Goal: Check status: Check status

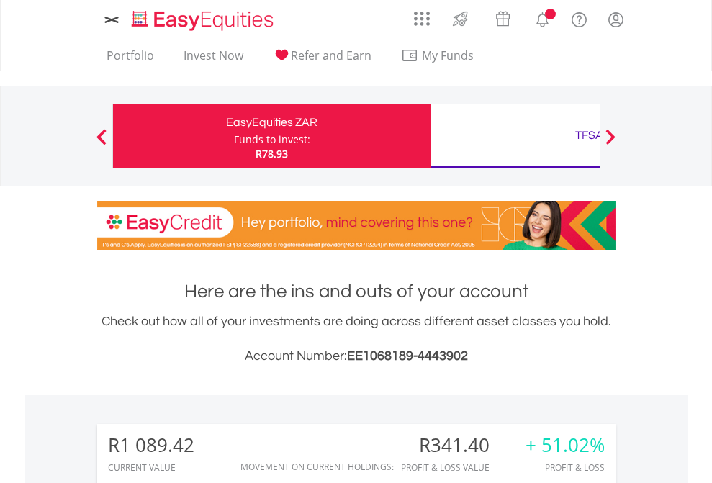
scroll to position [138, 226]
click at [234, 136] on div "Funds to invest:" at bounding box center [272, 140] width 76 height 14
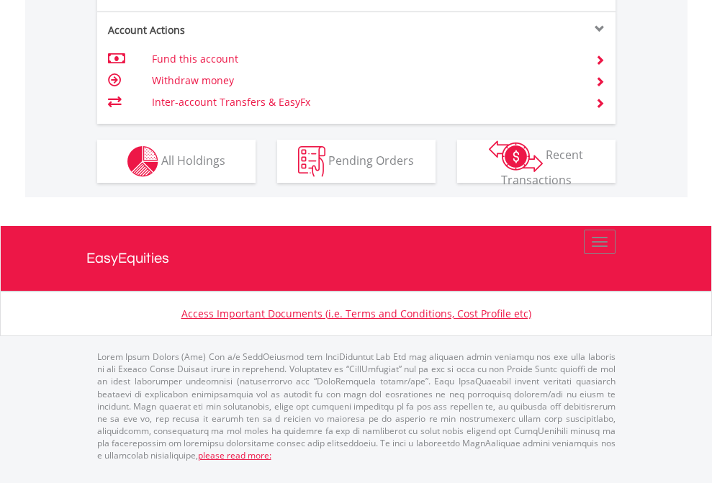
scroll to position [1410, 0]
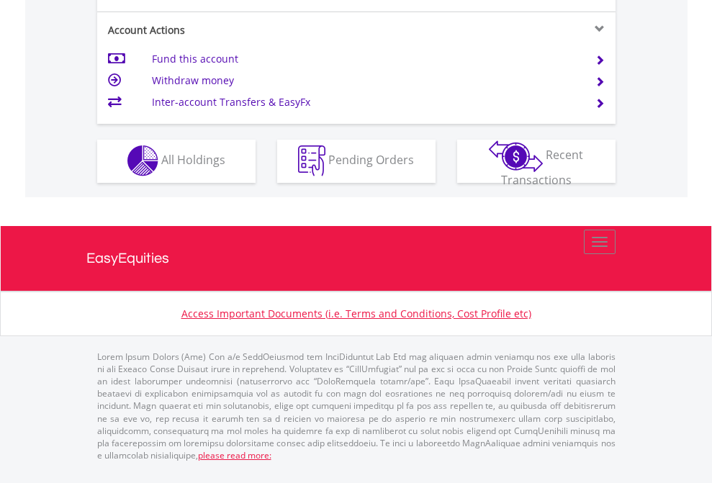
scroll to position [1347, 0]
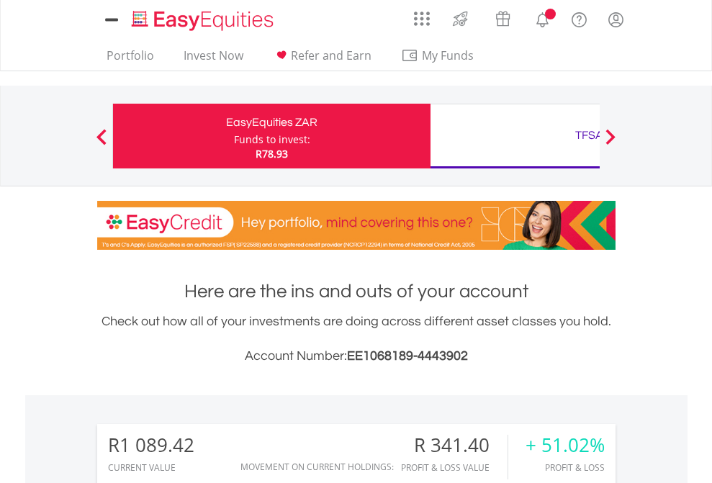
scroll to position [1133, 0]
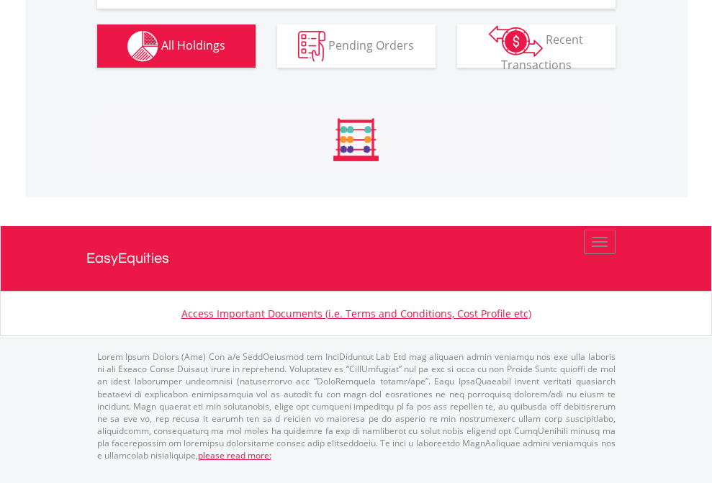
scroll to position [1660, 0]
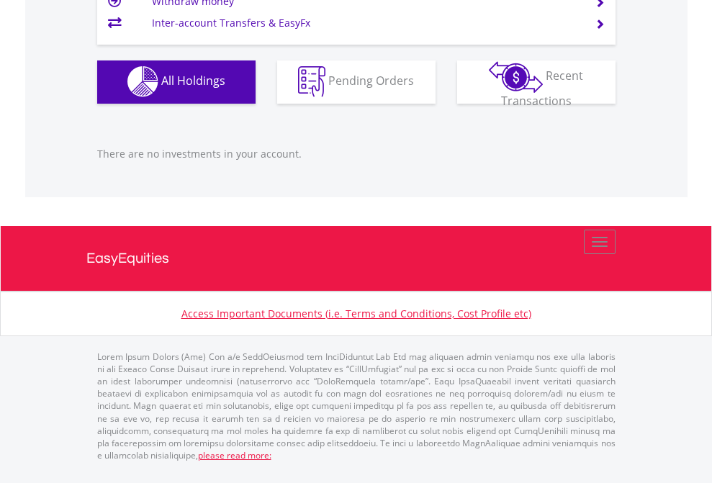
scroll to position [138, 226]
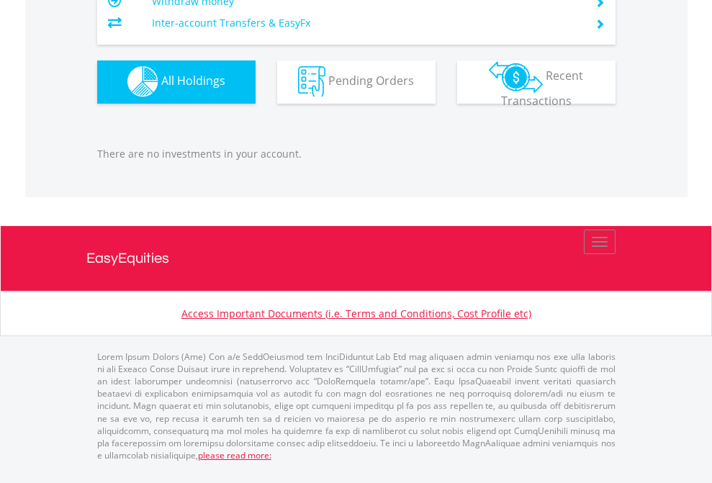
scroll to position [138, 226]
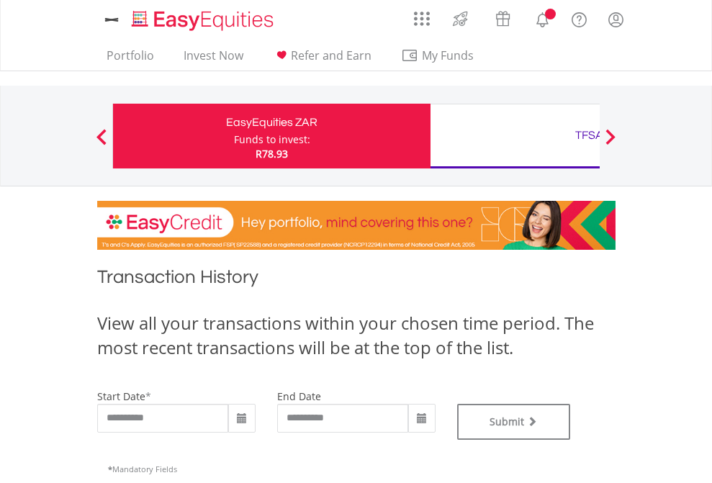
type input "**********"
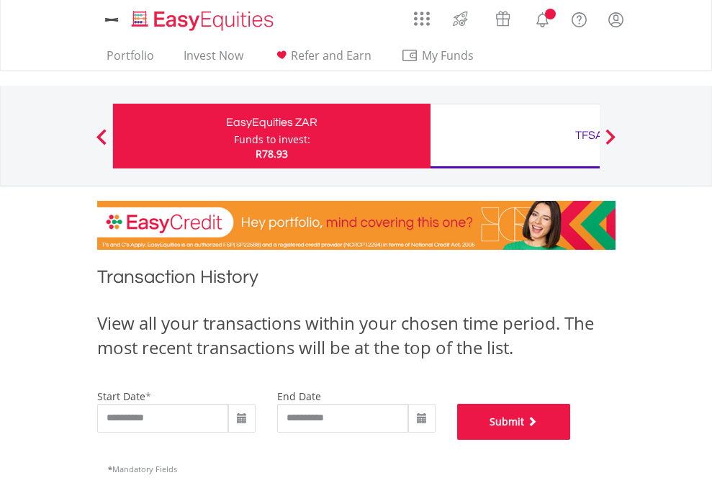
click at [571, 440] on button "Submit" at bounding box center [514, 422] width 114 height 36
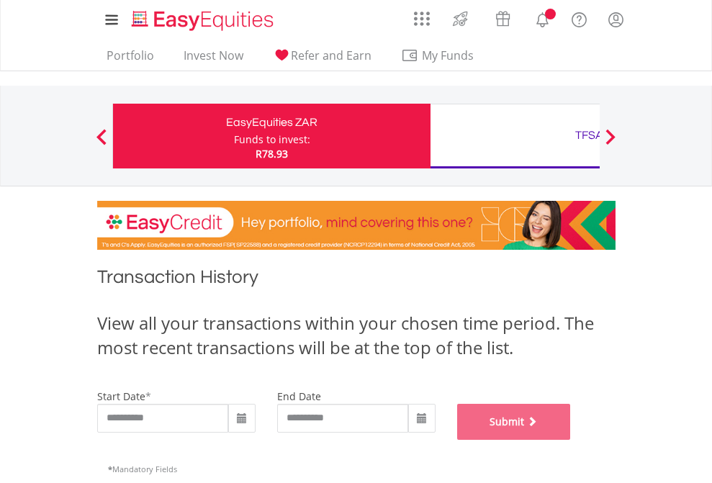
scroll to position [584, 0]
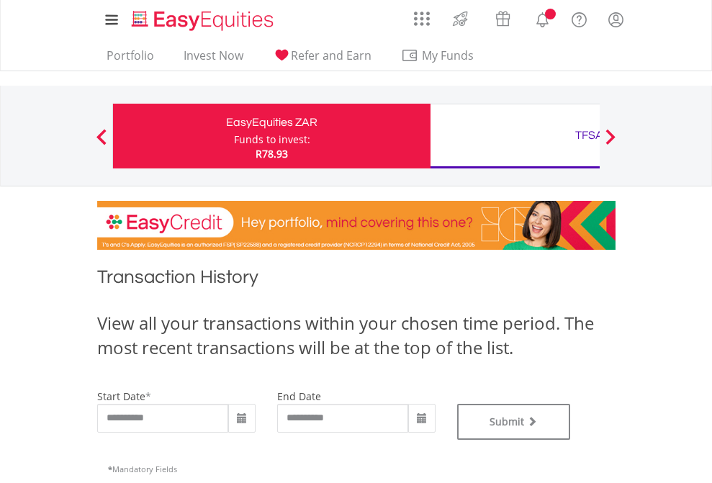
click at [515, 136] on div "TFSA" at bounding box center [589, 135] width 300 height 20
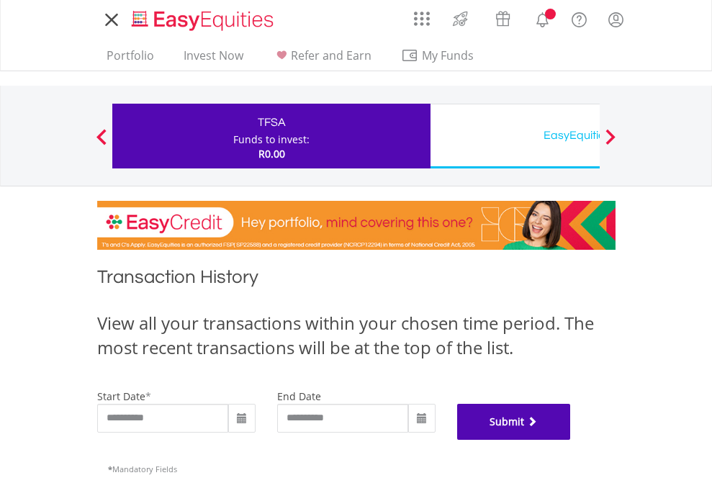
click at [571, 440] on button "Submit" at bounding box center [514, 422] width 114 height 36
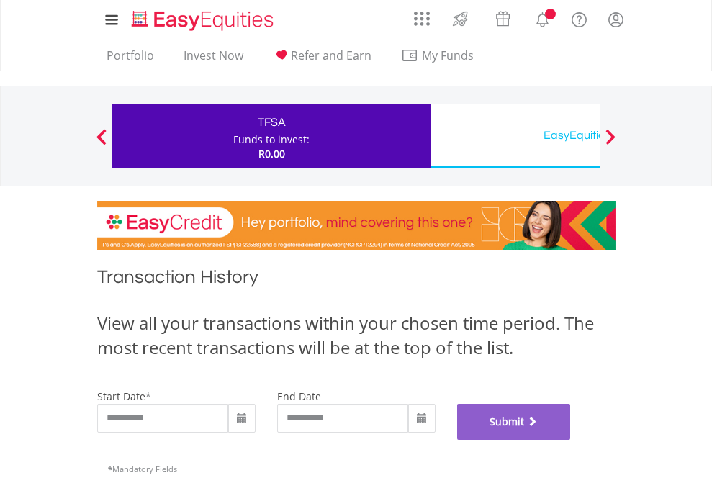
scroll to position [584, 0]
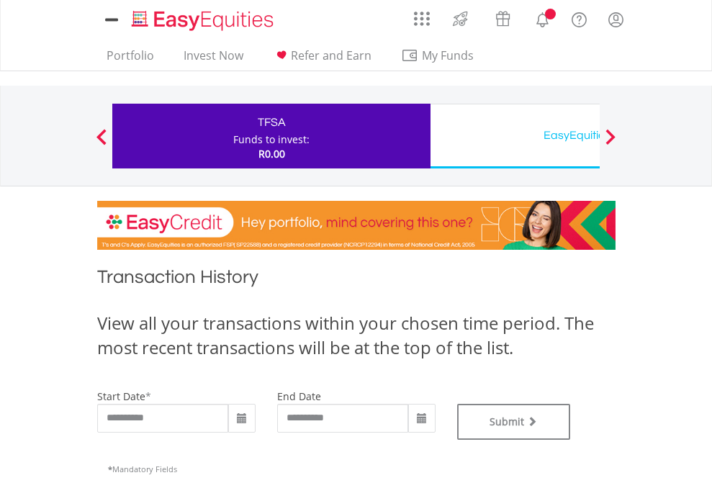
click at [515, 136] on div "EasyEquities USD" at bounding box center [589, 135] width 300 height 20
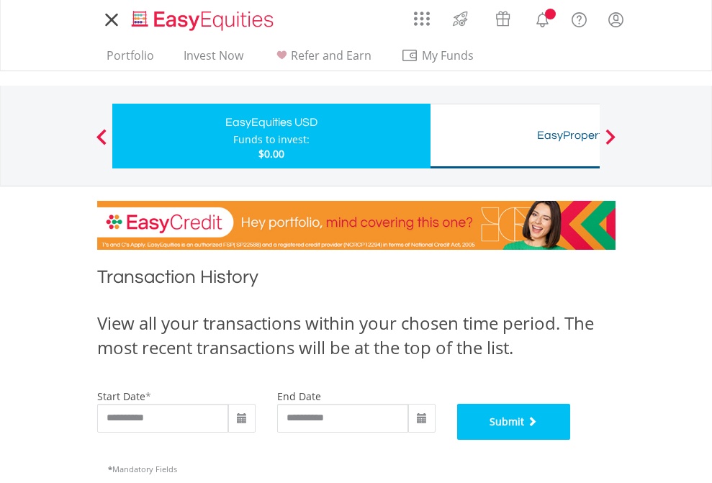
click at [571, 440] on button "Submit" at bounding box center [514, 422] width 114 height 36
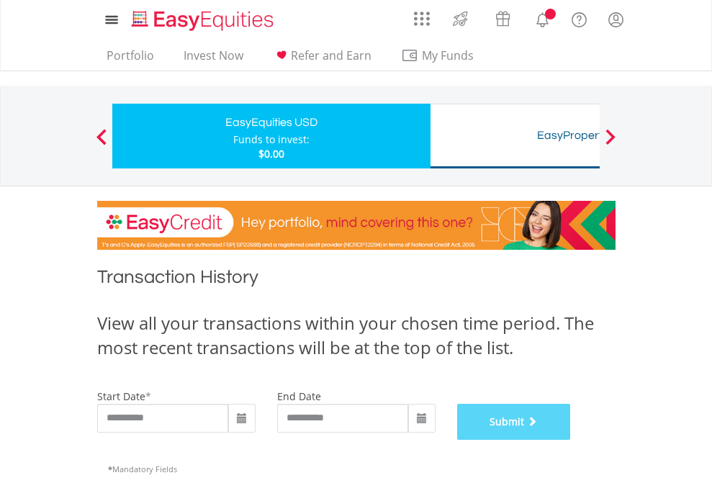
scroll to position [584, 0]
